Goal: Information Seeking & Learning: Learn about a topic

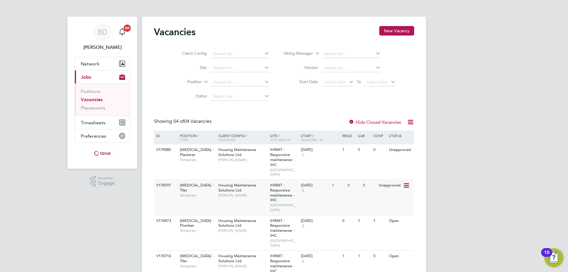
click at [407, 182] on icon at bounding box center [406, 185] width 6 height 7
click at [394, 195] on li "View Details" at bounding box center [391, 194] width 34 height 8
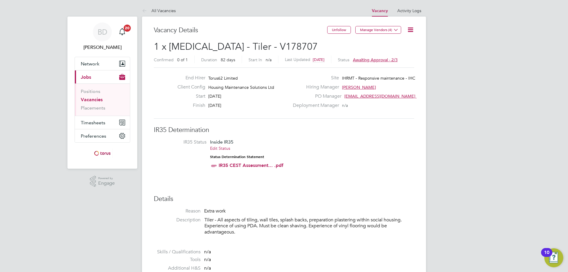
click at [375, 60] on span "Awaiting approval - 2/3" at bounding box center [375, 59] width 45 height 5
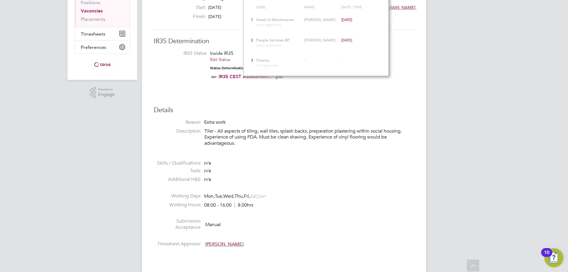
scroll to position [30, 0]
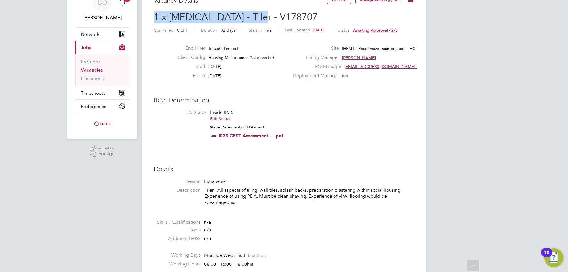
drag, startPoint x: 269, startPoint y: 14, endPoint x: 152, endPoint y: 15, distance: 117.5
click at [309, 11] on h2 "1 x HMS - Tiler - V178707 Confirmed 0 of 1 Duration 82 days Start In n/a Last U…" at bounding box center [284, 23] width 260 height 25
drag, startPoint x: 273, startPoint y: 17, endPoint x: 243, endPoint y: 16, distance: 29.6
click at [243, 16] on h2 "1 x HMS - Tiler - V178707 Confirmed 0 of 1 Duration 82 days Start In n/a Last U…" at bounding box center [284, 23] width 260 height 25
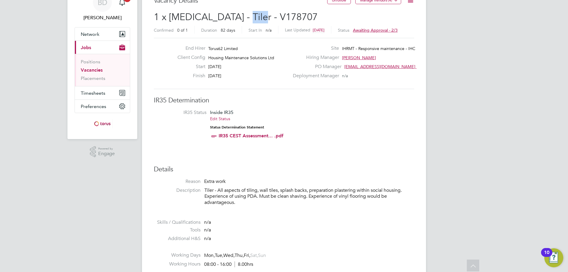
click at [269, 15] on h2 "1 x HMS - Tiler - V178707 Confirmed 0 of 1 Duration 82 days Start In n/a Last U…" at bounding box center [284, 23] width 260 height 25
drag, startPoint x: 268, startPoint y: 15, endPoint x: 149, endPoint y: 16, distance: 118.1
copy span "1 x HMS - Tiler - V178707"
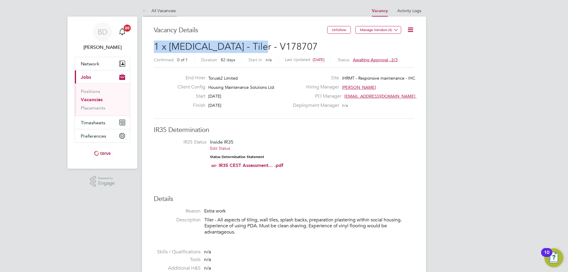
click at [143, 10] on icon at bounding box center [145, 10] width 7 height 7
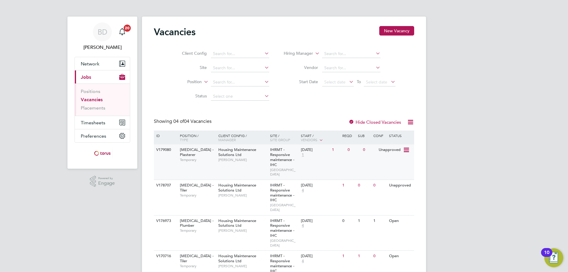
click at [407, 150] on icon at bounding box center [406, 149] width 6 height 7
click at [391, 163] on li "View Details" at bounding box center [391, 164] width 34 height 8
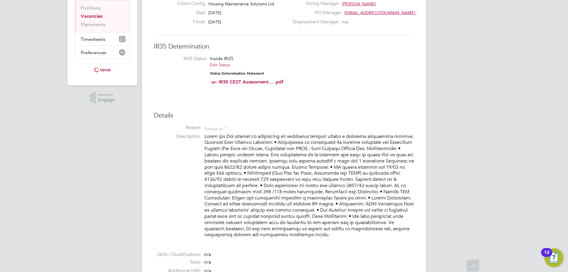
scroll to position [24, 0]
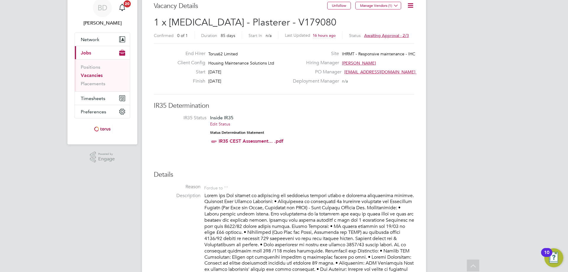
click at [383, 34] on span "Awaiting approval - 2/3" at bounding box center [386, 35] width 45 height 5
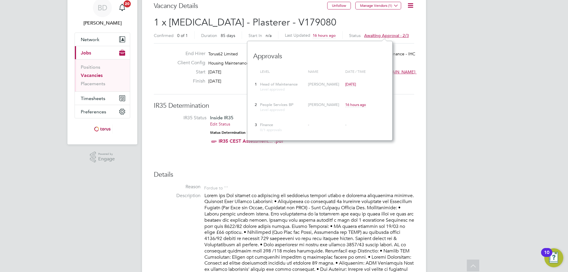
scroll to position [0, 0]
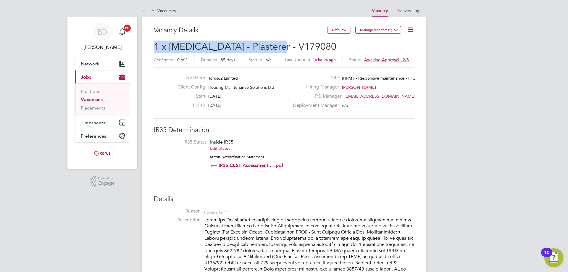
drag, startPoint x: 281, startPoint y: 46, endPoint x: 155, endPoint y: 47, distance: 125.8
click at [155, 47] on h2 "1 x HMS - Plasterer - V179080 Confirmed 0 of 1 Duration 85 days Start In n/a La…" at bounding box center [284, 53] width 260 height 25
copy span "1 x HMS - Plasterer - V179080"
